Goal: Transaction & Acquisition: Subscribe to service/newsletter

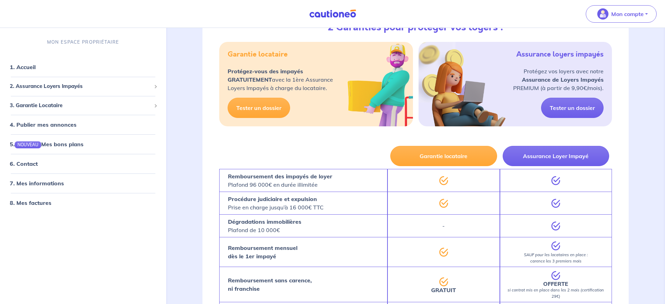
scroll to position [51, 0]
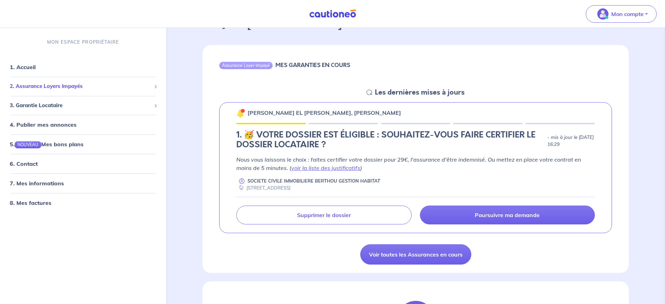
click at [71, 86] on span "2. Assurance Loyers Impayés" at bounding box center [80, 86] width 141 height 8
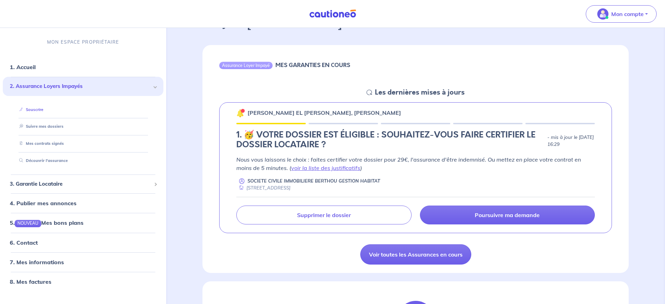
click at [34, 111] on link "Souscrire" at bounding box center [29, 109] width 27 height 5
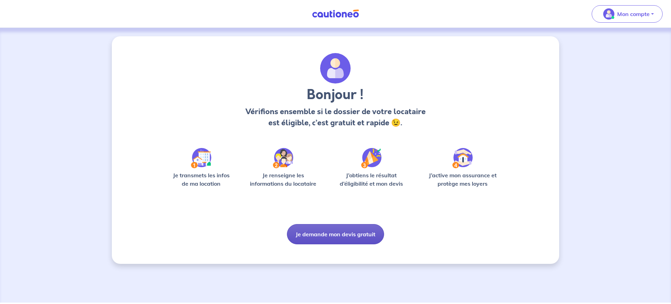
click at [336, 238] on button "Je demande mon devis gratuit" at bounding box center [335, 234] width 97 height 20
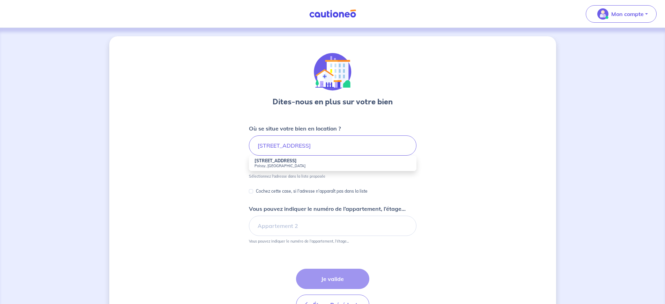
click at [273, 167] on small "Poissy, [GEOGRAPHIC_DATA]" at bounding box center [333, 165] width 156 height 5
type input "[STREET_ADDRESS]"
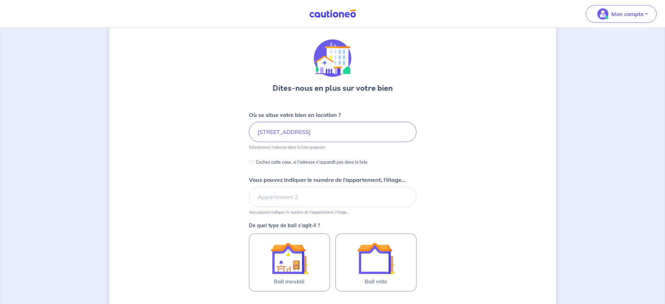
scroll to position [15, 0]
click at [300, 194] on input "Vous pouvez indiquer le numéro de l’appartement, l’étage..." at bounding box center [333, 196] width 168 height 20
type input "lot 29"
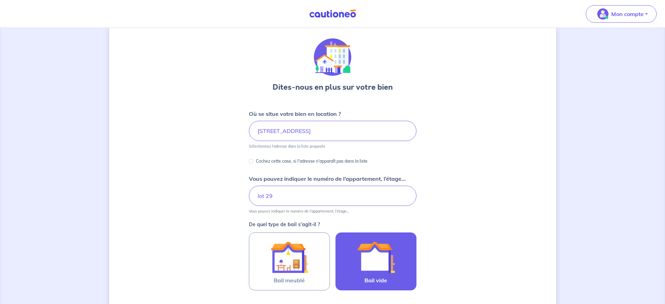
click at [385, 264] on img at bounding box center [376, 258] width 38 height 38
click at [0, 0] on input "Bail vide" at bounding box center [0, 0] width 0 height 0
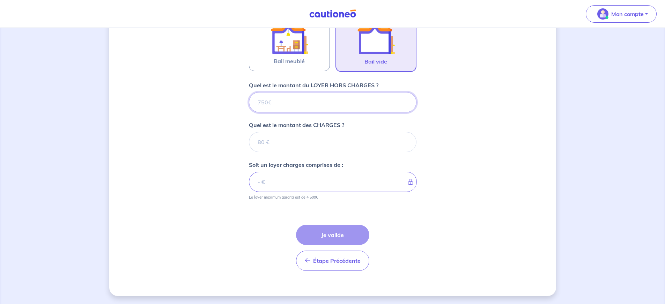
scroll to position [234, 0]
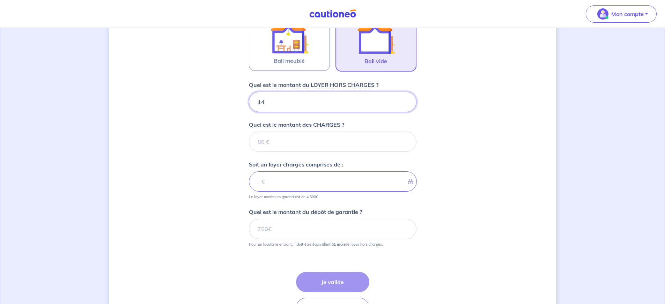
type input "143"
type input "1430"
click at [291, 142] on input "Quel est le montant des CHARGES ?" at bounding box center [333, 142] width 168 height 20
type input "120"
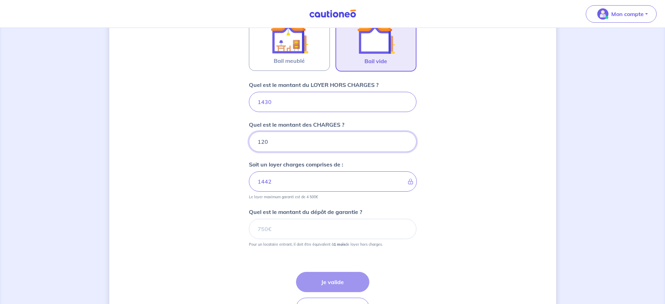
type input "1550"
type input "120"
click at [335, 231] on input "Quel est le montant du dépôt de garantie ?" at bounding box center [333, 229] width 168 height 20
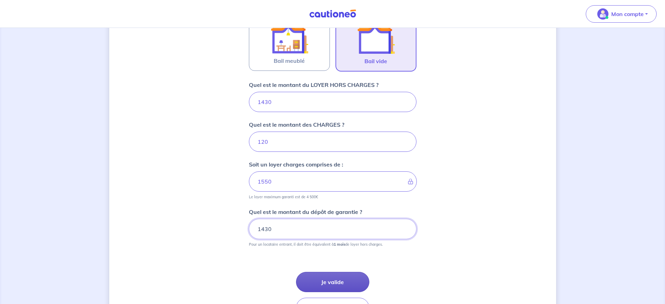
type input "1430"
click at [353, 278] on button "Je valide" at bounding box center [332, 282] width 73 height 20
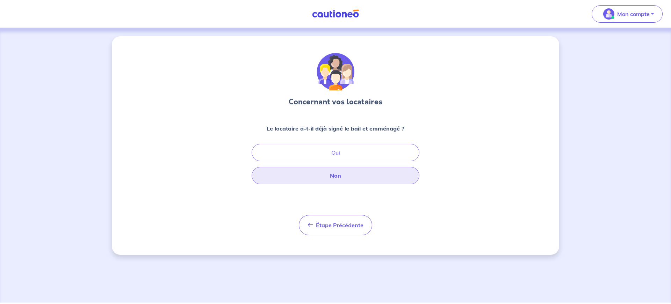
click at [354, 175] on button "Non" at bounding box center [335, 175] width 168 height 17
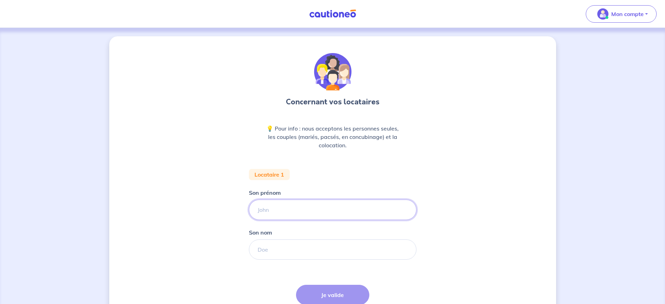
click at [302, 206] on input "Son prénom" at bounding box center [333, 210] width 168 height 20
paste input "[PERSON_NAME]"
drag, startPoint x: 313, startPoint y: 210, endPoint x: 287, endPoint y: 209, distance: 25.2
click at [287, 209] on input "[PERSON_NAME]" at bounding box center [333, 210] width 168 height 20
type input "[PERSON_NAME]"
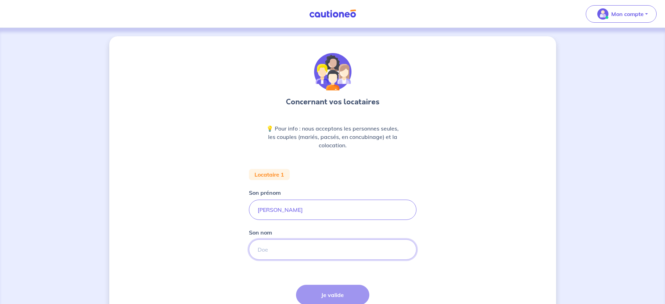
click at [301, 252] on input "Son nom" at bounding box center [333, 250] width 168 height 20
paste input "CHAUMEAU"
type input "CHAUMEAU"
drag, startPoint x: 341, startPoint y: 290, endPoint x: 343, endPoint y: 285, distance: 4.8
click at [343, 284] on button "Salarié(e)" at bounding box center [332, 290] width 167 height 20
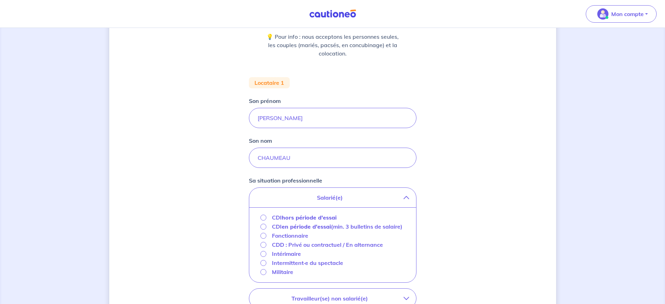
scroll to position [93, 0]
click at [264, 215] on input "CDI hors période d'essai" at bounding box center [264, 216] width 6 height 6
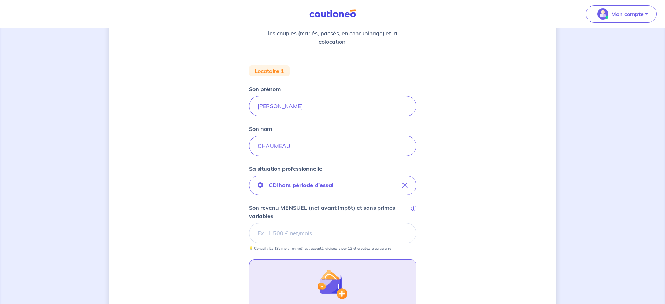
scroll to position [104, 0]
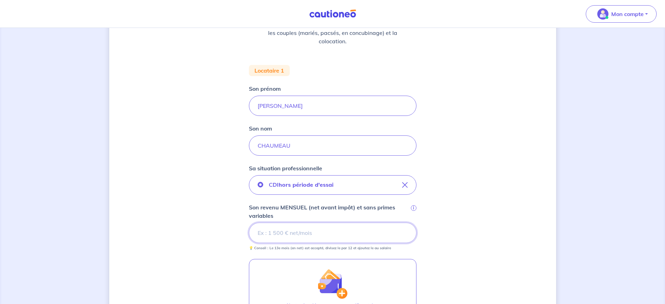
click at [378, 239] on input "Son revenu MENSUEL (net avant impôt) et sans primes variables i" at bounding box center [333, 233] width 168 height 20
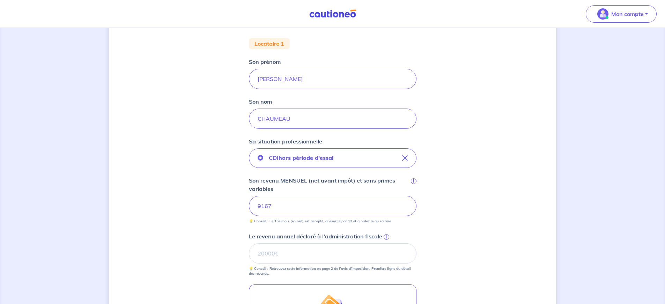
scroll to position [177, 0]
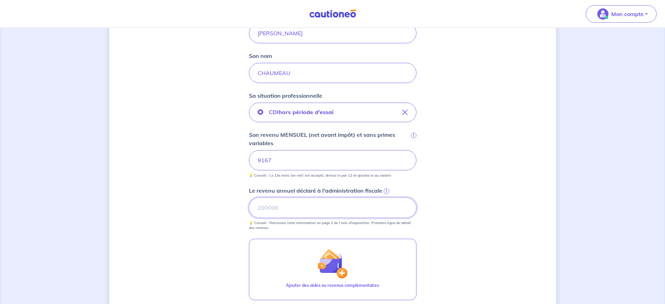
click at [348, 214] on input "Le revenu annuel déclaré à l'administration fiscale i" at bounding box center [333, 208] width 168 height 20
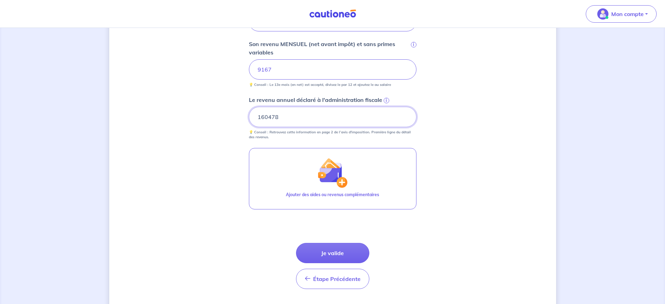
scroll to position [268, 0]
type input "160478"
click at [341, 251] on button "Je valide" at bounding box center [332, 252] width 73 height 20
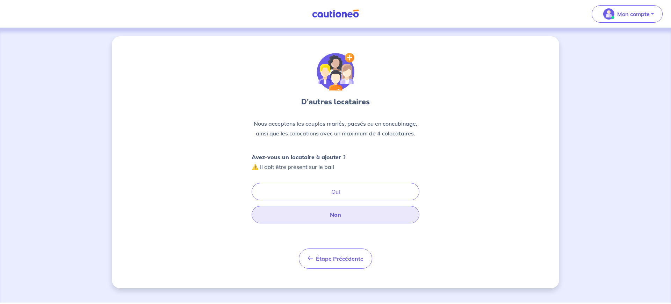
click at [343, 218] on button "Non" at bounding box center [335, 214] width 168 height 17
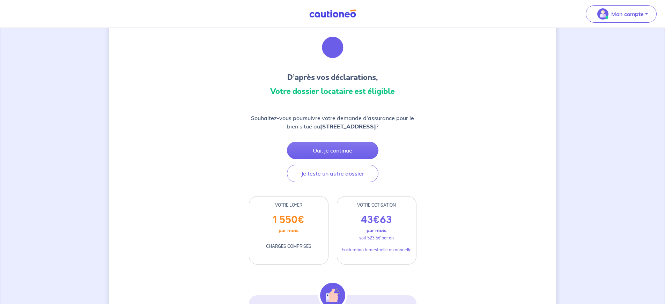
scroll to position [25, 0]
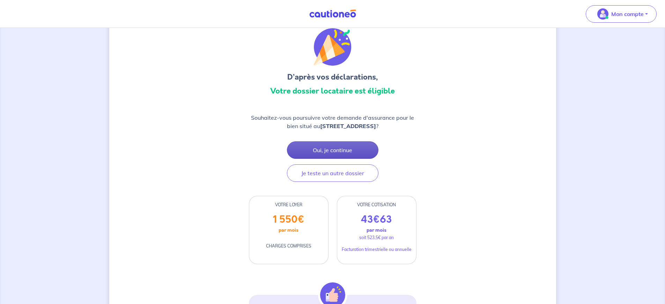
click at [328, 150] on button "Oui, je continue" at bounding box center [333, 149] width 92 height 17
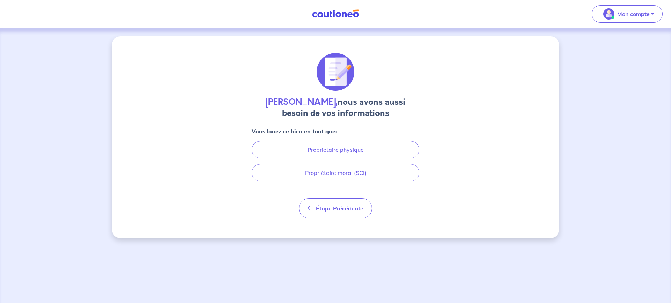
click at [444, 209] on div "[PERSON_NAME], nous avons aussi besoin de vos informations Vous louez ce bien e…" at bounding box center [335, 137] width 447 height 202
